Goal: Task Accomplishment & Management: Manage account settings

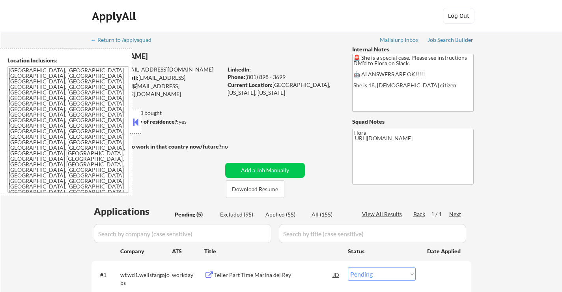
select select ""pending""
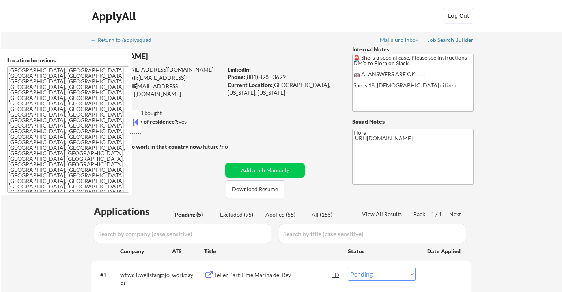
click at [134, 122] on button at bounding box center [135, 122] width 9 height 12
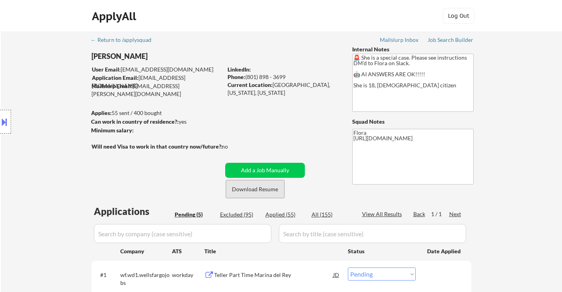
click at [266, 191] on button "Download Resume" at bounding box center [255, 189] width 58 height 18
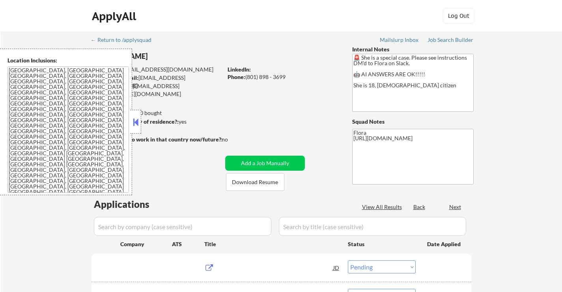
select select ""pending""
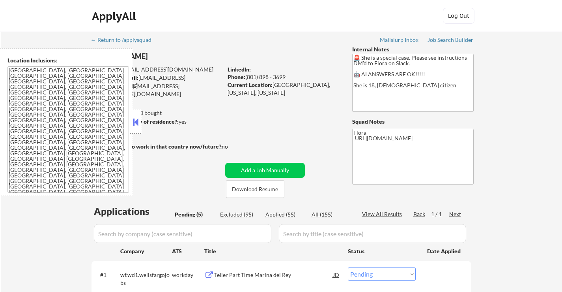
click at [137, 126] on button at bounding box center [135, 122] width 9 height 12
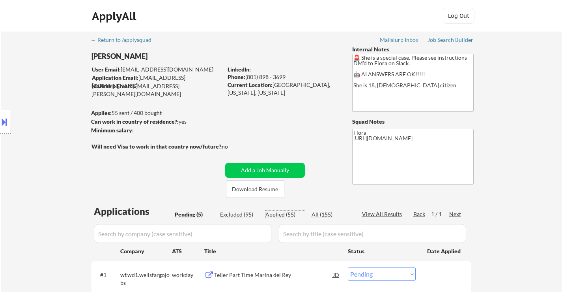
click at [282, 214] on div "Applied (55)" at bounding box center [285, 214] width 39 height 8
select select ""applied""
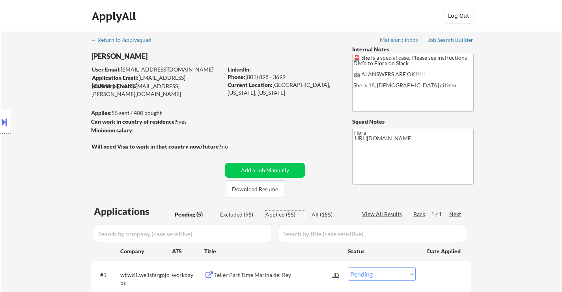
select select ""applied""
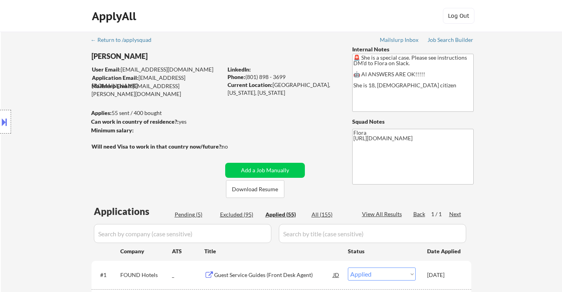
select select ""applied""
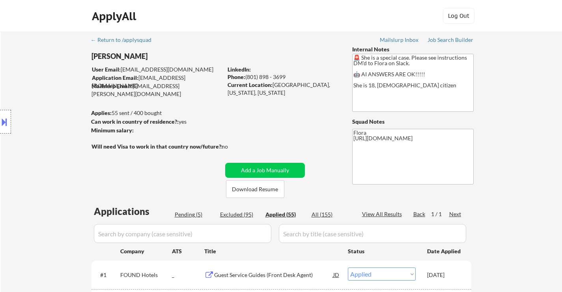
select select ""applied""
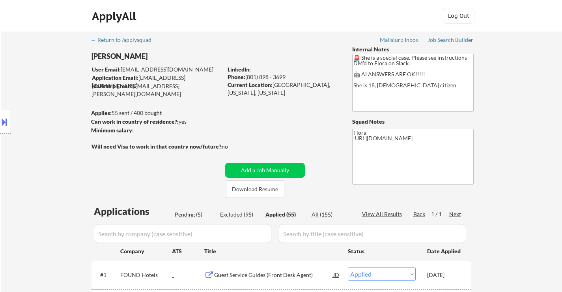
select select ""applied""
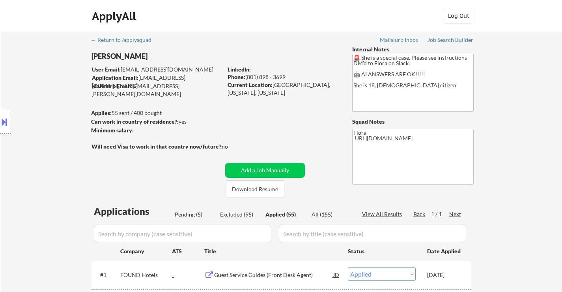
select select ""applied""
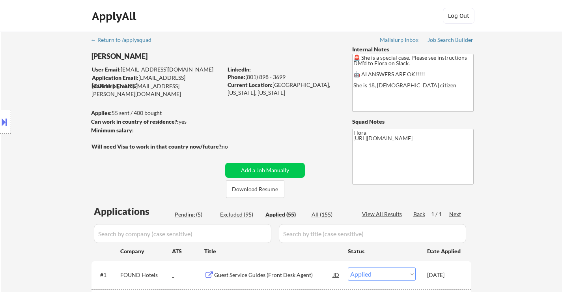
select select ""applied""
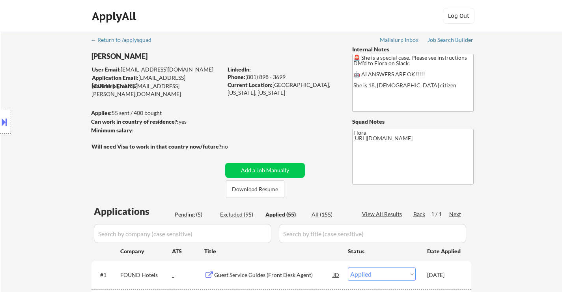
select select ""applied""
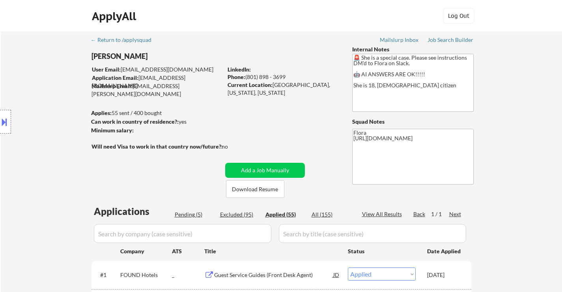
select select ""applied""
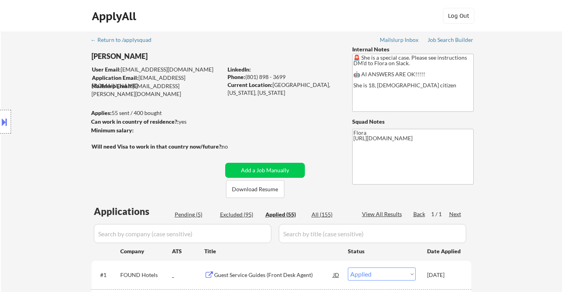
select select ""applied""
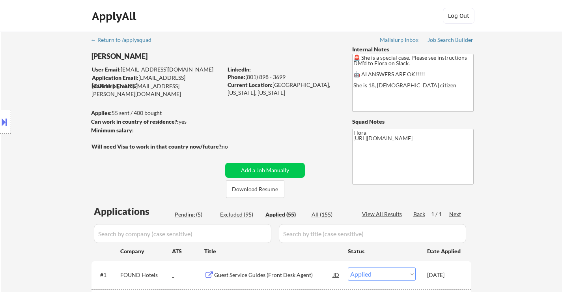
select select ""applied""
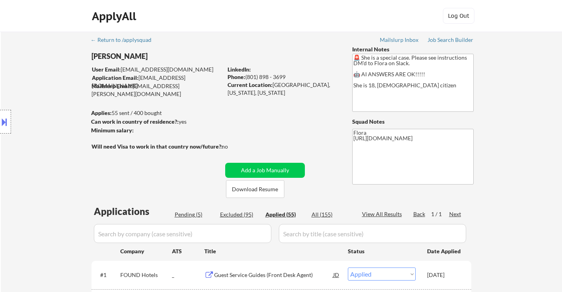
select select ""applied""
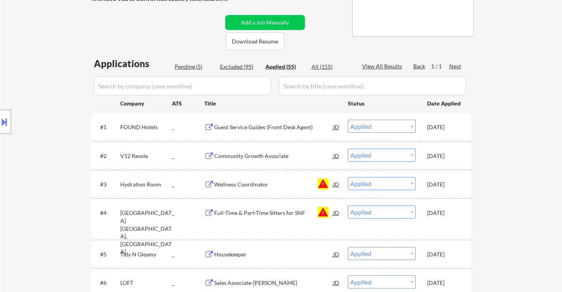
scroll to position [158, 0]
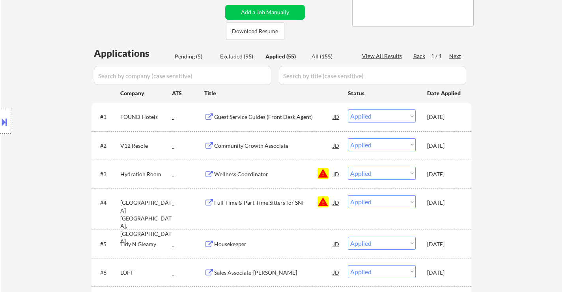
drag, startPoint x: 100, startPoint y: 115, endPoint x: 242, endPoint y: 161, distance: 148.9
drag, startPoint x: 514, startPoint y: 100, endPoint x: 475, endPoint y: 100, distance: 38.7
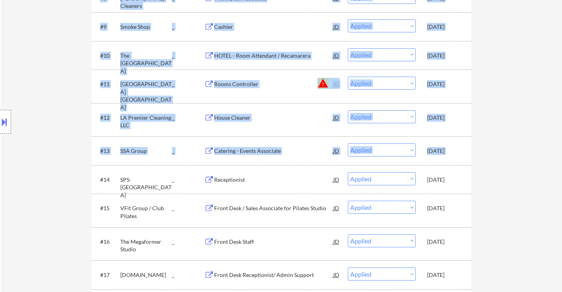
scroll to position [513, 0]
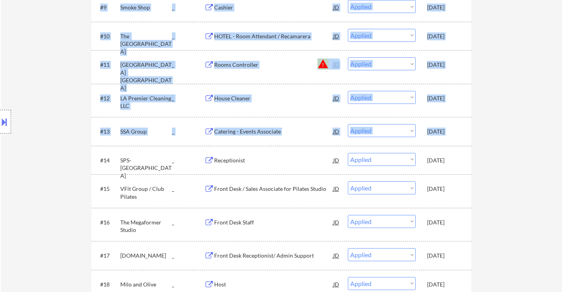
drag, startPoint x: 449, startPoint y: 93, endPoint x: 457, endPoint y: 189, distance: 96.7
copy div "Company ATS Title Status Date Applied #1 FOUND Hotels _ Guest Service Guides (F…"
